Goal: Transaction & Acquisition: Book appointment/travel/reservation

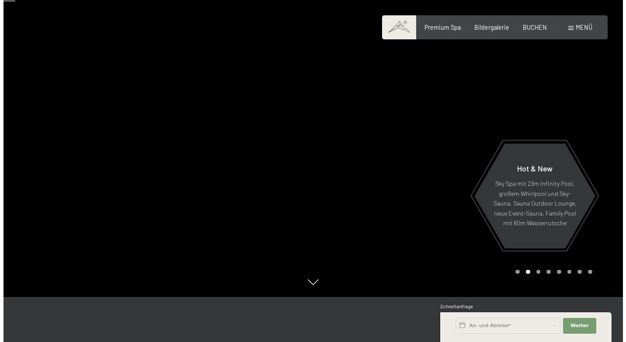
scroll to position [44, 0]
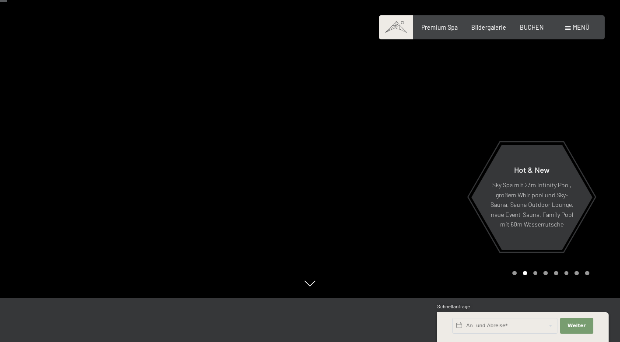
click at [565, 30] on div "Menü" at bounding box center [577, 27] width 24 height 9
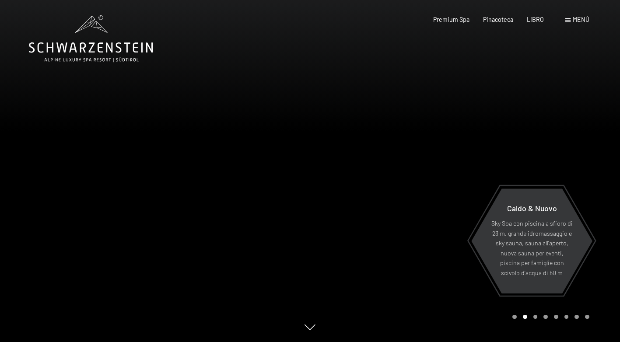
click at [568, 17] on div "Menù" at bounding box center [577, 19] width 24 height 9
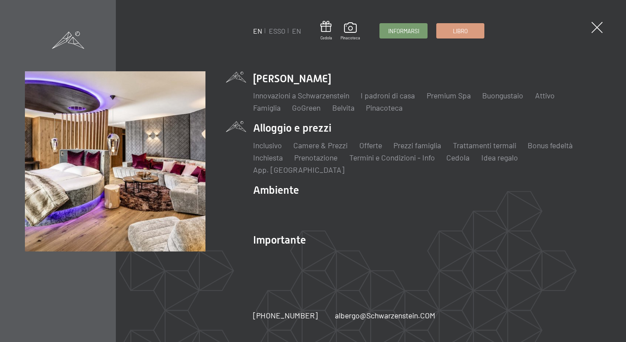
click at [300, 133] on li "Alloggio e prezzi Inclusivo Camere & Prezzi Liste Offerte Liste Prezzi famiglia…" at bounding box center [427, 148] width 348 height 54
click at [306, 137] on li "Alloggio e prezzi Inclusivo Camere & Prezzi Liste Offerte Liste Prezzi famiglia…" at bounding box center [427, 148] width 348 height 54
click at [300, 136] on li "Alloggio e prezzi Inclusivo Camere & Prezzi Liste Offerte Liste Prezzi famiglia…" at bounding box center [427, 148] width 348 height 54
click at [284, 135] on li "Alloggio e prezzi Inclusivo Camere & Prezzi Liste Offerte Liste Prezzi famiglia…" at bounding box center [427, 148] width 348 height 54
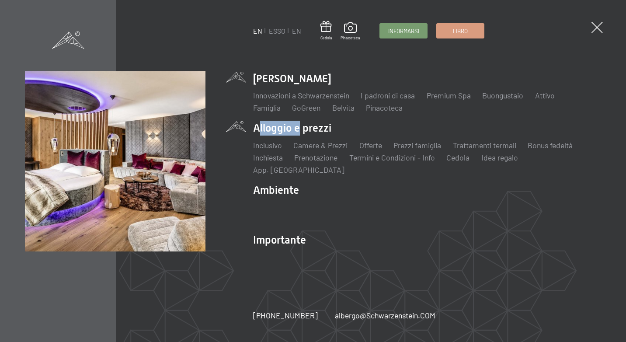
drag, startPoint x: 284, startPoint y: 135, endPoint x: 242, endPoint y: 133, distance: 42.0
click at [242, 133] on div "EN ESSO EN Cedola Pinacoteca Informarsi Libro DE IT EN Lo Schwarzenstein Innova…" at bounding box center [313, 170] width 576 height 199
click at [598, 24] on span at bounding box center [597, 28] width 16 height 16
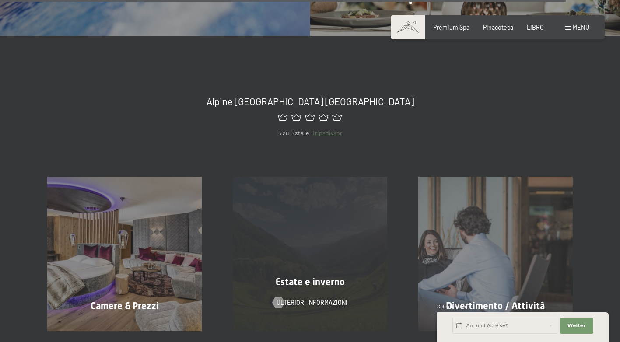
scroll to position [3367, 0]
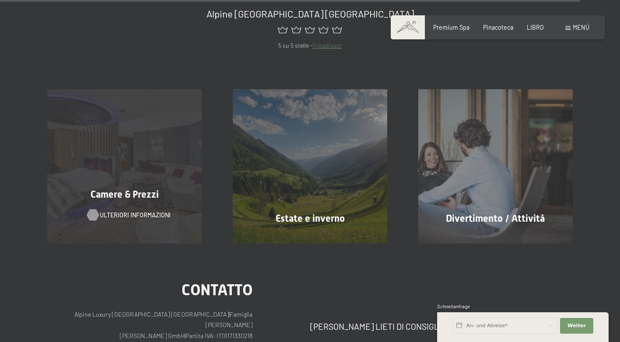
click at [114, 211] on span "Ulteriori informazioni" at bounding box center [135, 215] width 71 height 9
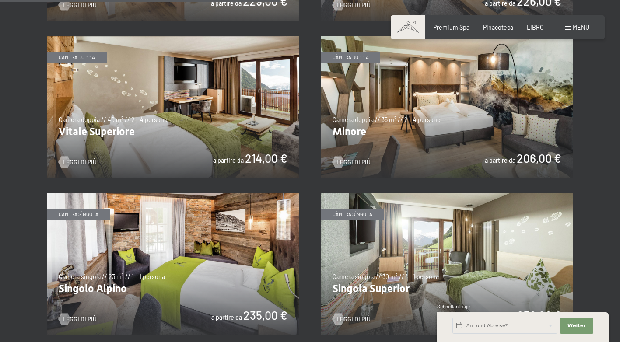
scroll to position [1093, 0]
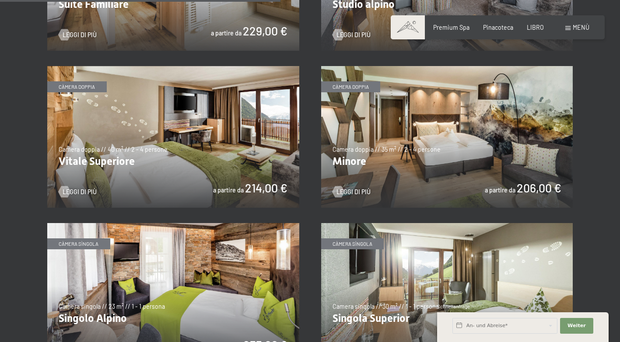
click at [528, 172] on img at bounding box center [447, 137] width 252 height 142
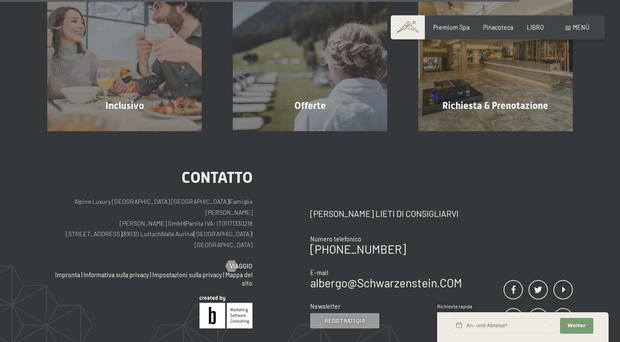
scroll to position [902, 0]
